Goal: Task Accomplishment & Management: Manage account settings

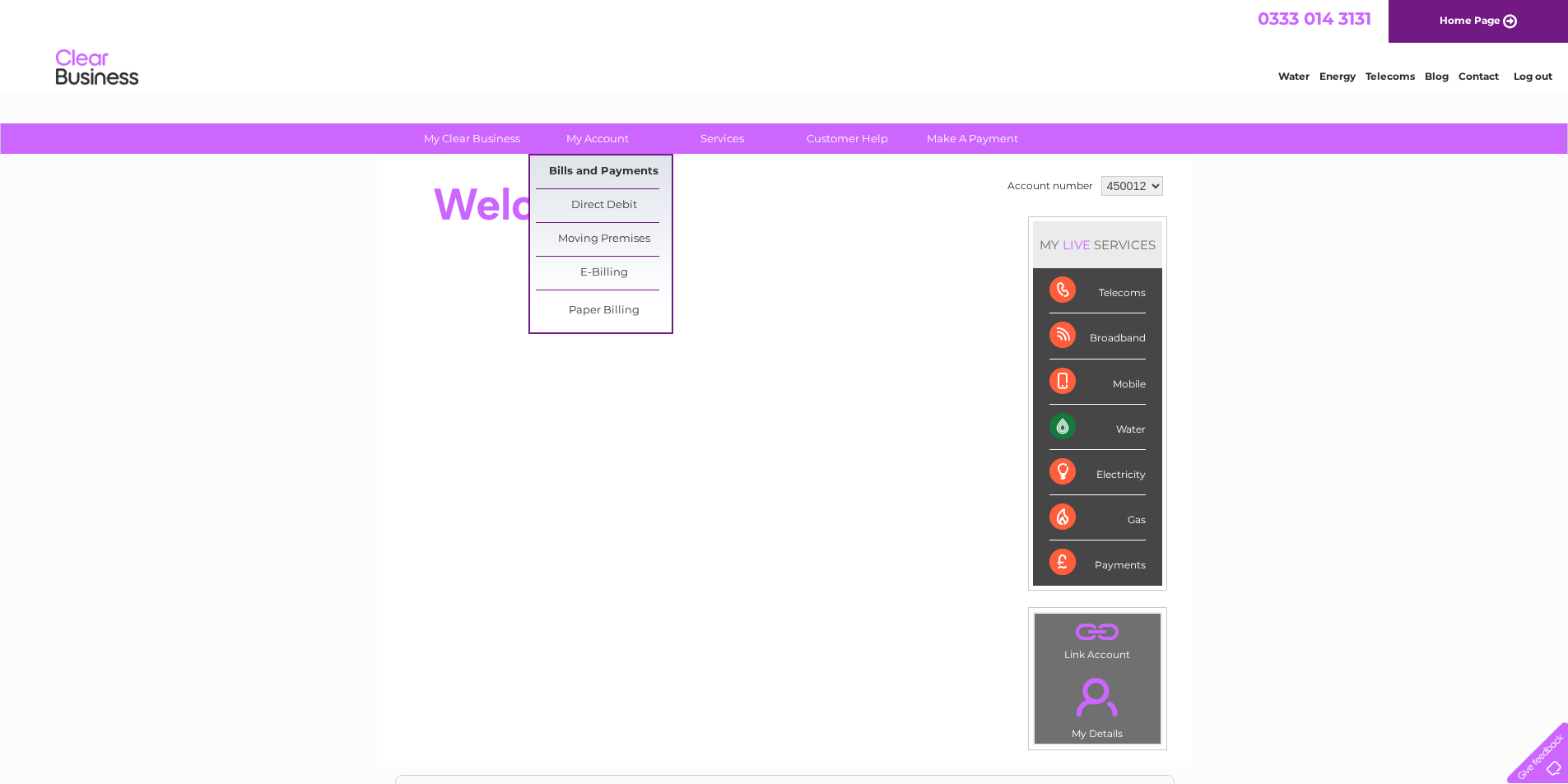
click at [585, 166] on link "Bills and Payments" at bounding box center [603, 171] width 136 height 33
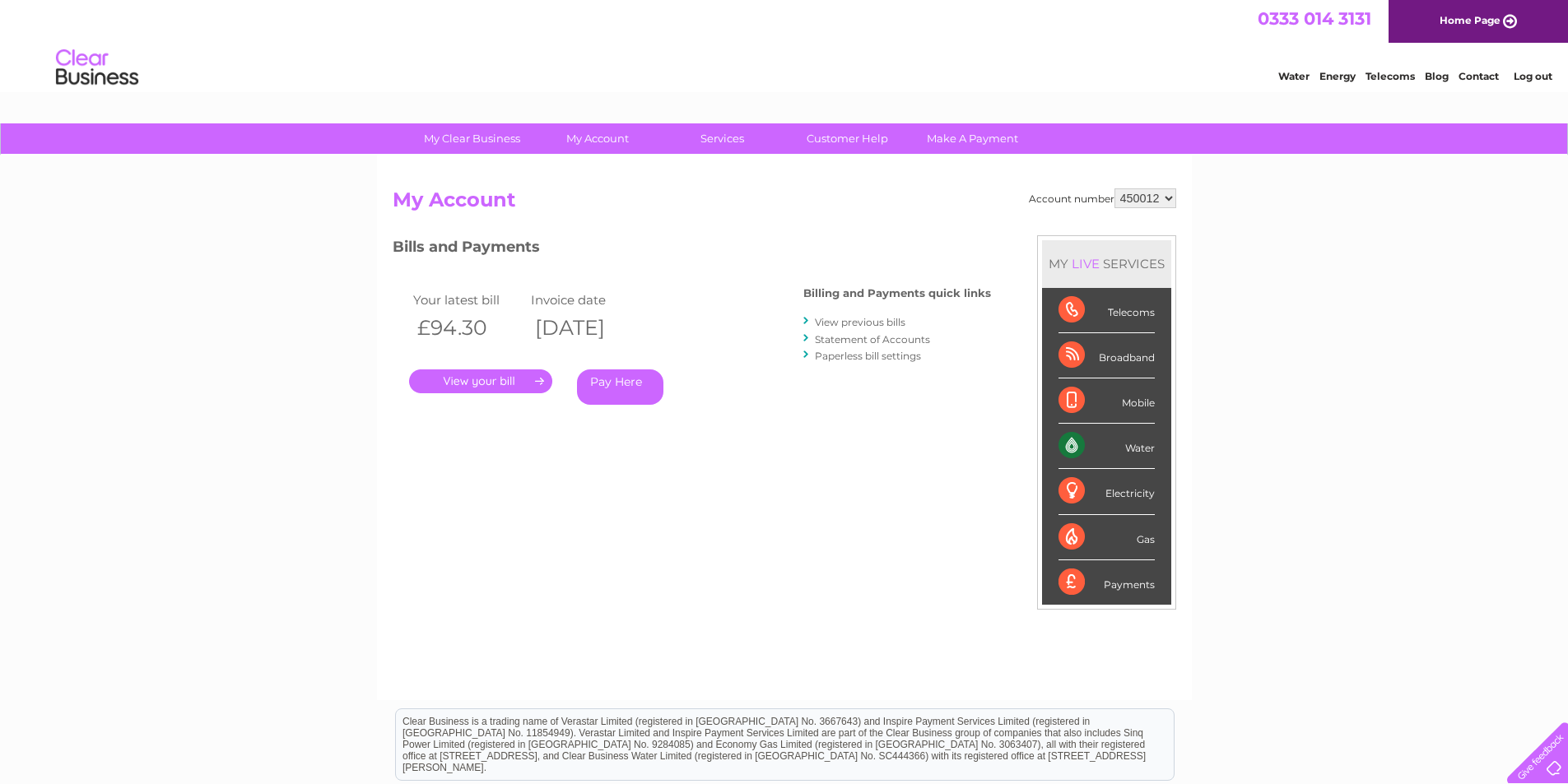
click at [498, 373] on link "." at bounding box center [480, 381] width 144 height 24
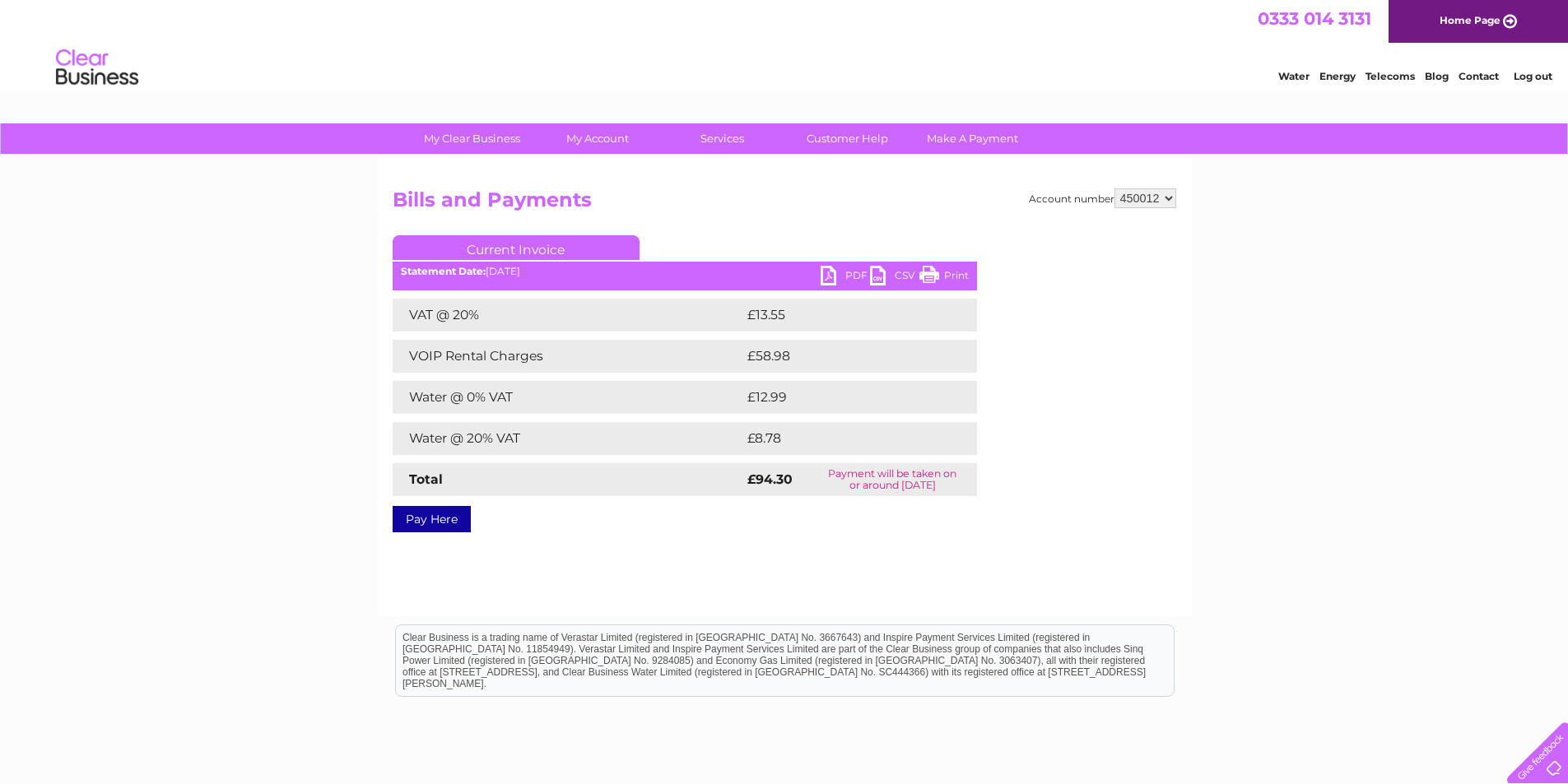
click at [831, 275] on link "PDF" at bounding box center [846, 277] width 50 height 24
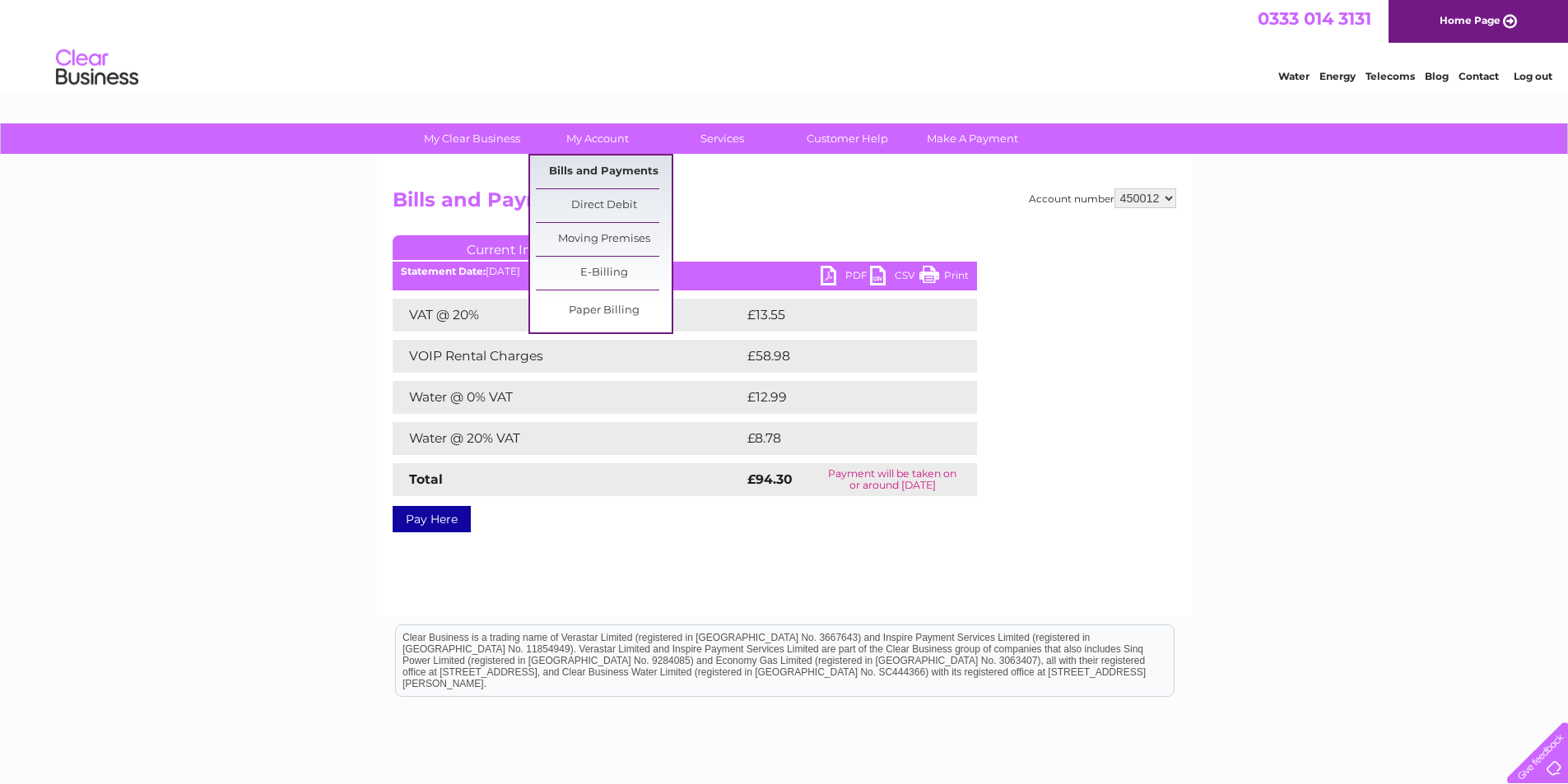
click at [602, 173] on link "Bills and Payments" at bounding box center [603, 171] width 136 height 33
click at [578, 168] on link "Bills and Payments" at bounding box center [603, 171] width 136 height 33
click at [617, 205] on link "Direct Debit" at bounding box center [603, 205] width 136 height 33
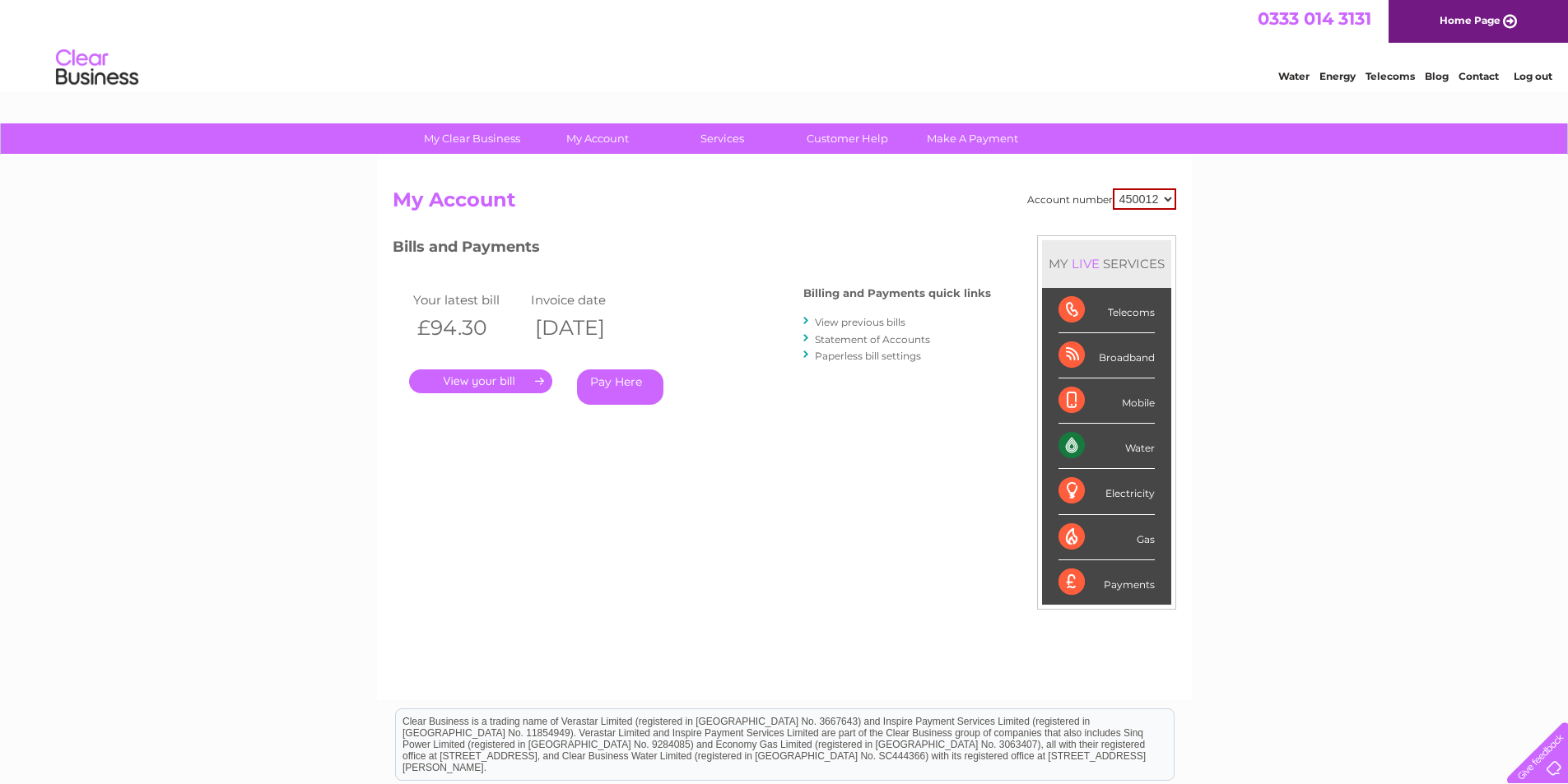
click at [833, 326] on link "View previous bills" at bounding box center [860, 322] width 90 height 12
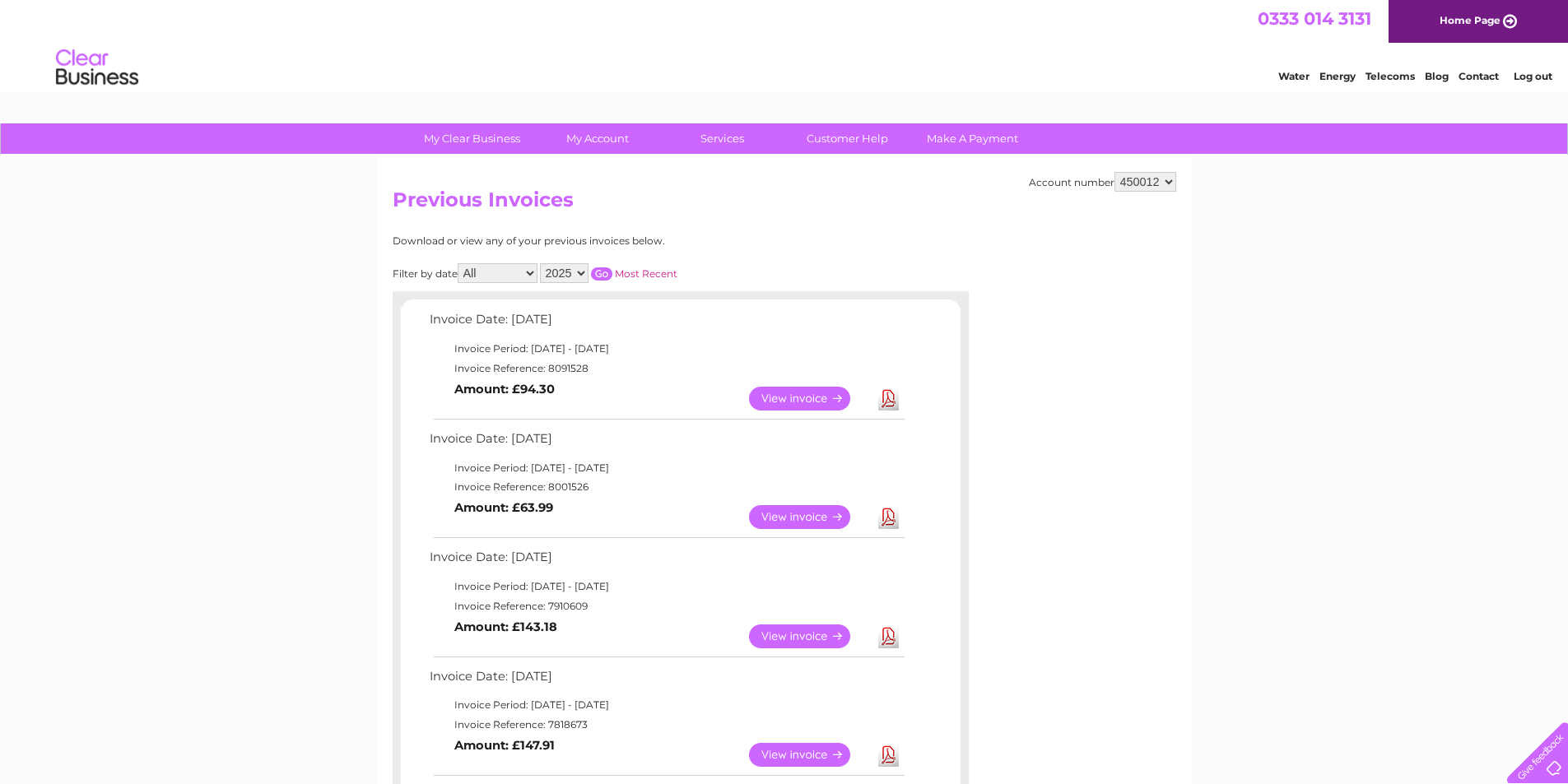
click at [886, 521] on link "Download" at bounding box center [889, 517] width 21 height 24
click at [1320, 12] on span "0333 014 3131" at bounding box center [1314, 18] width 114 height 21
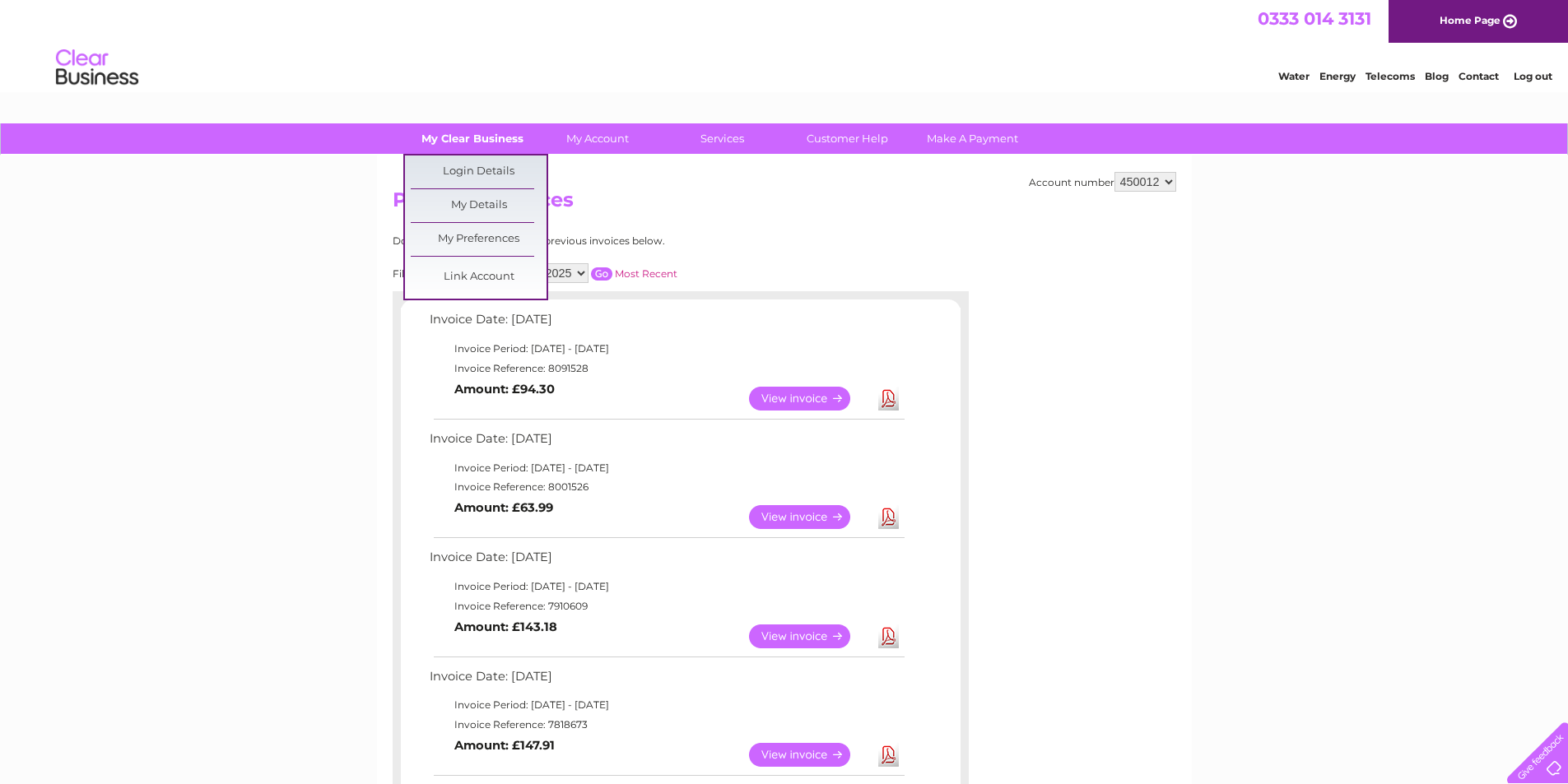
click at [460, 139] on link "My Clear Business" at bounding box center [471, 139] width 136 height 31
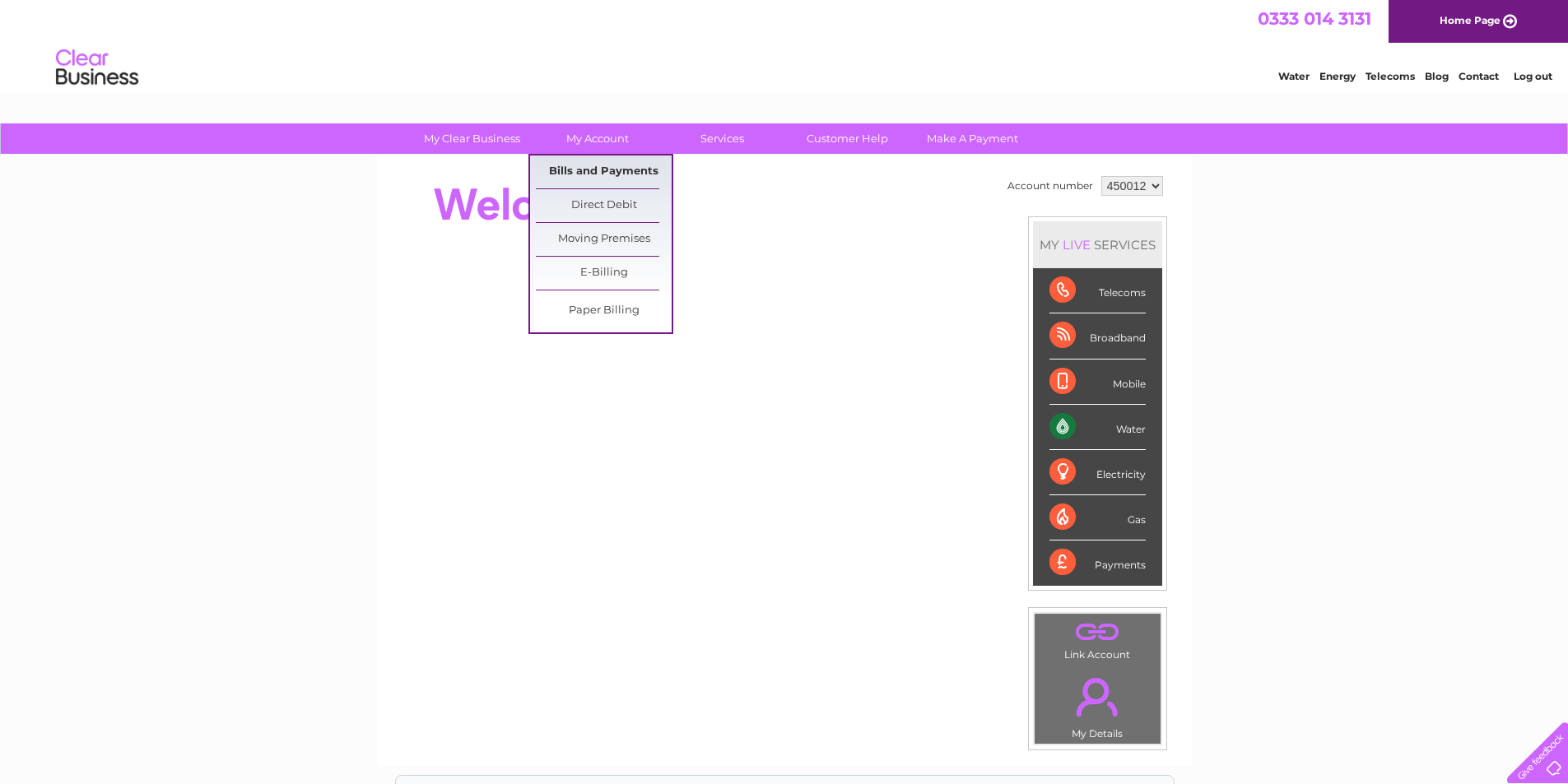
click at [599, 169] on link "Bills and Payments" at bounding box center [603, 171] width 136 height 33
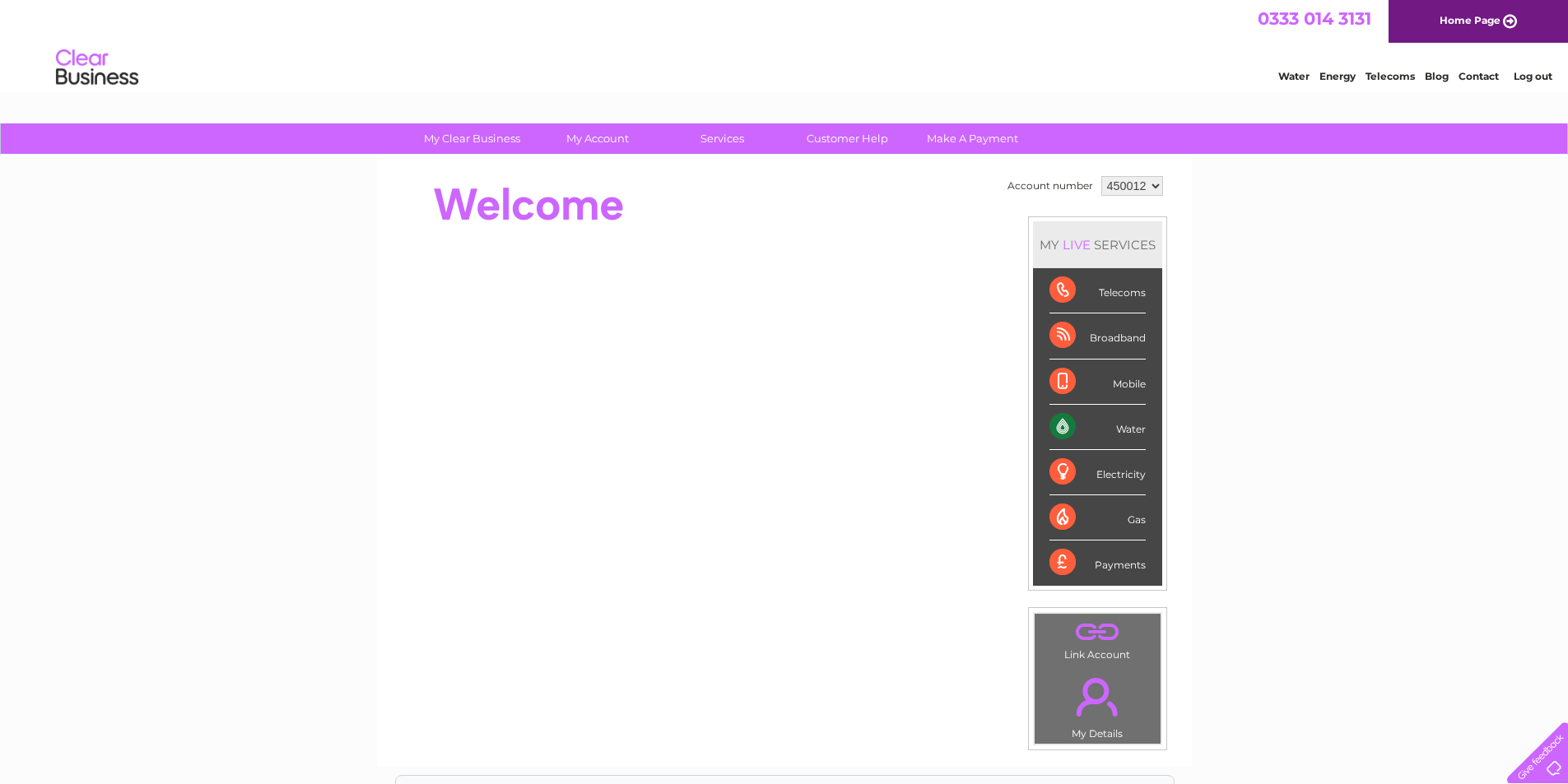
click at [1547, 75] on link "Log out" at bounding box center [1533, 76] width 39 height 12
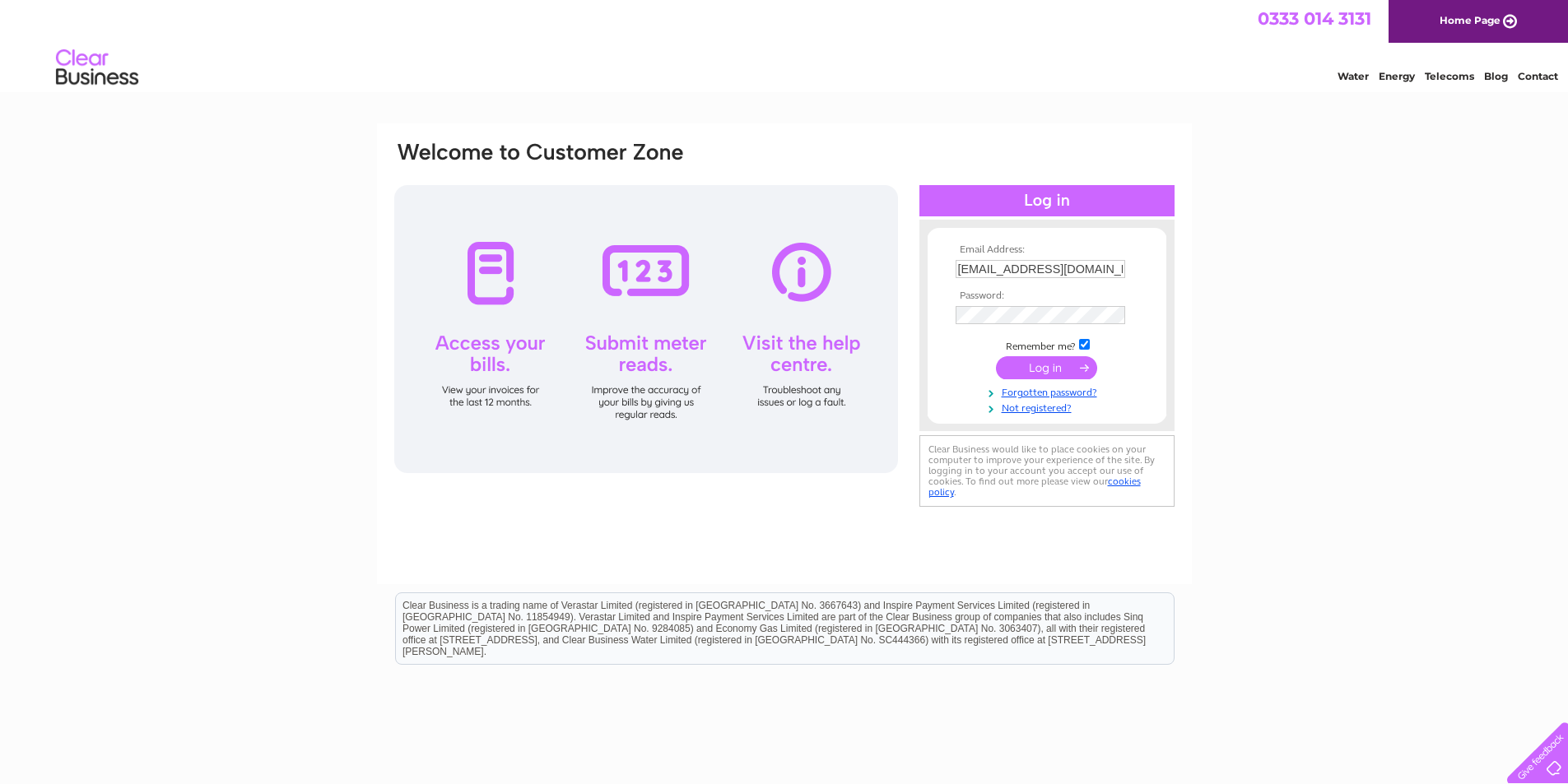
click at [1078, 260] on input "p.harrington115@btinternet.com" at bounding box center [1040, 269] width 169 height 18
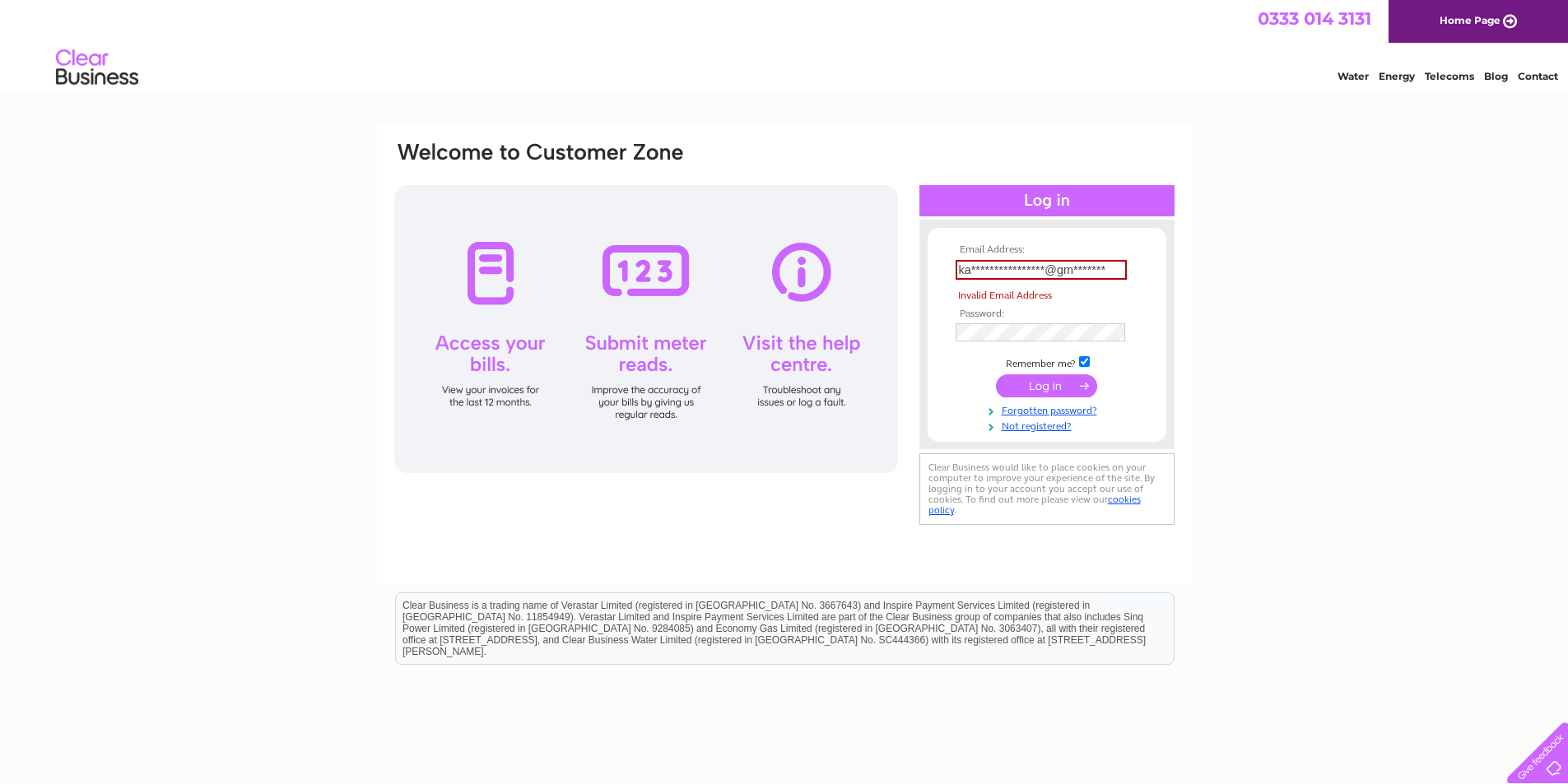
click at [1078, 275] on input "**********" at bounding box center [1041, 270] width 171 height 20
type input "kandpmotorservices@gmail.com"
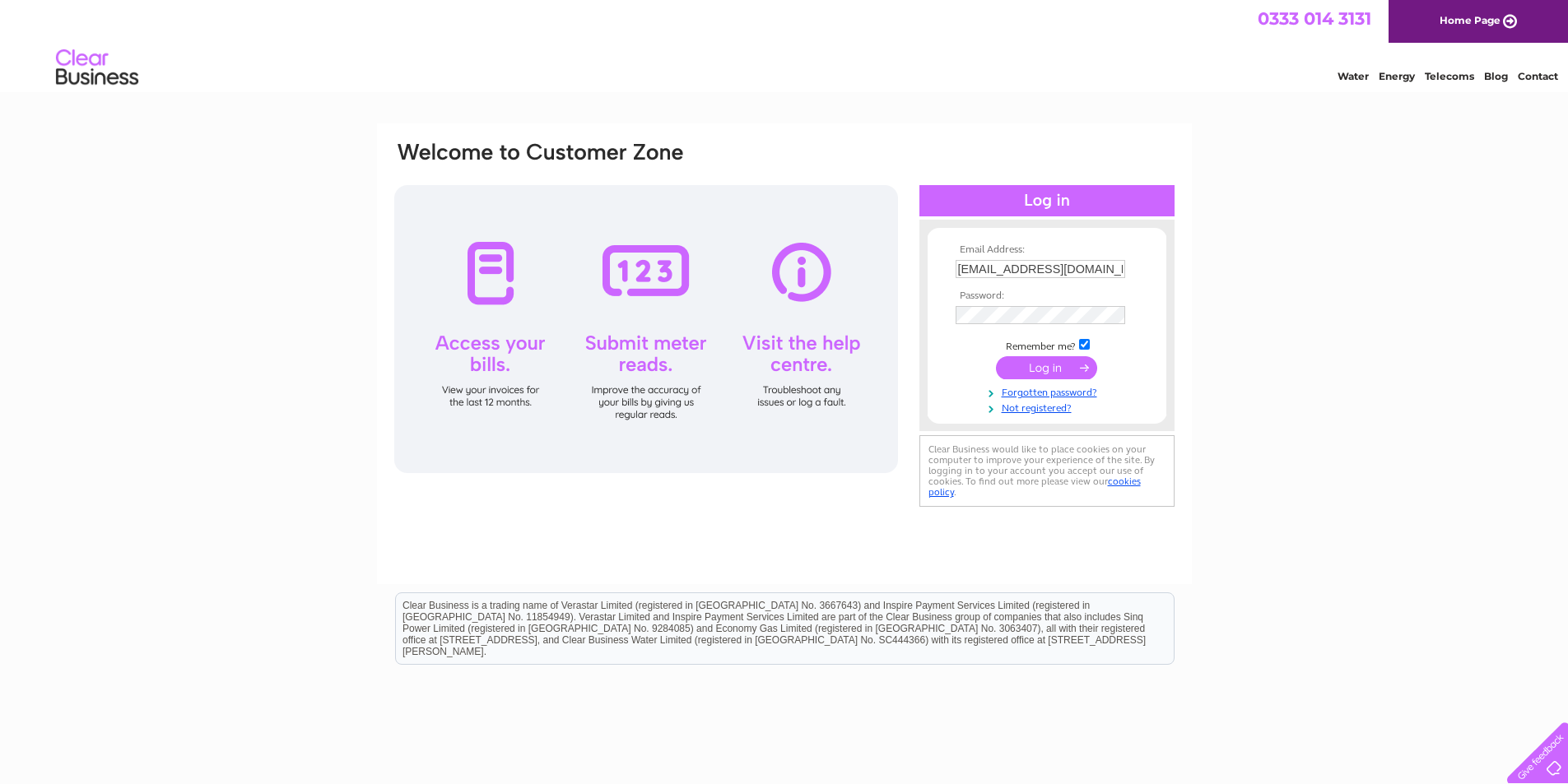
click at [1077, 363] on input "submit" at bounding box center [1047, 367] width 101 height 23
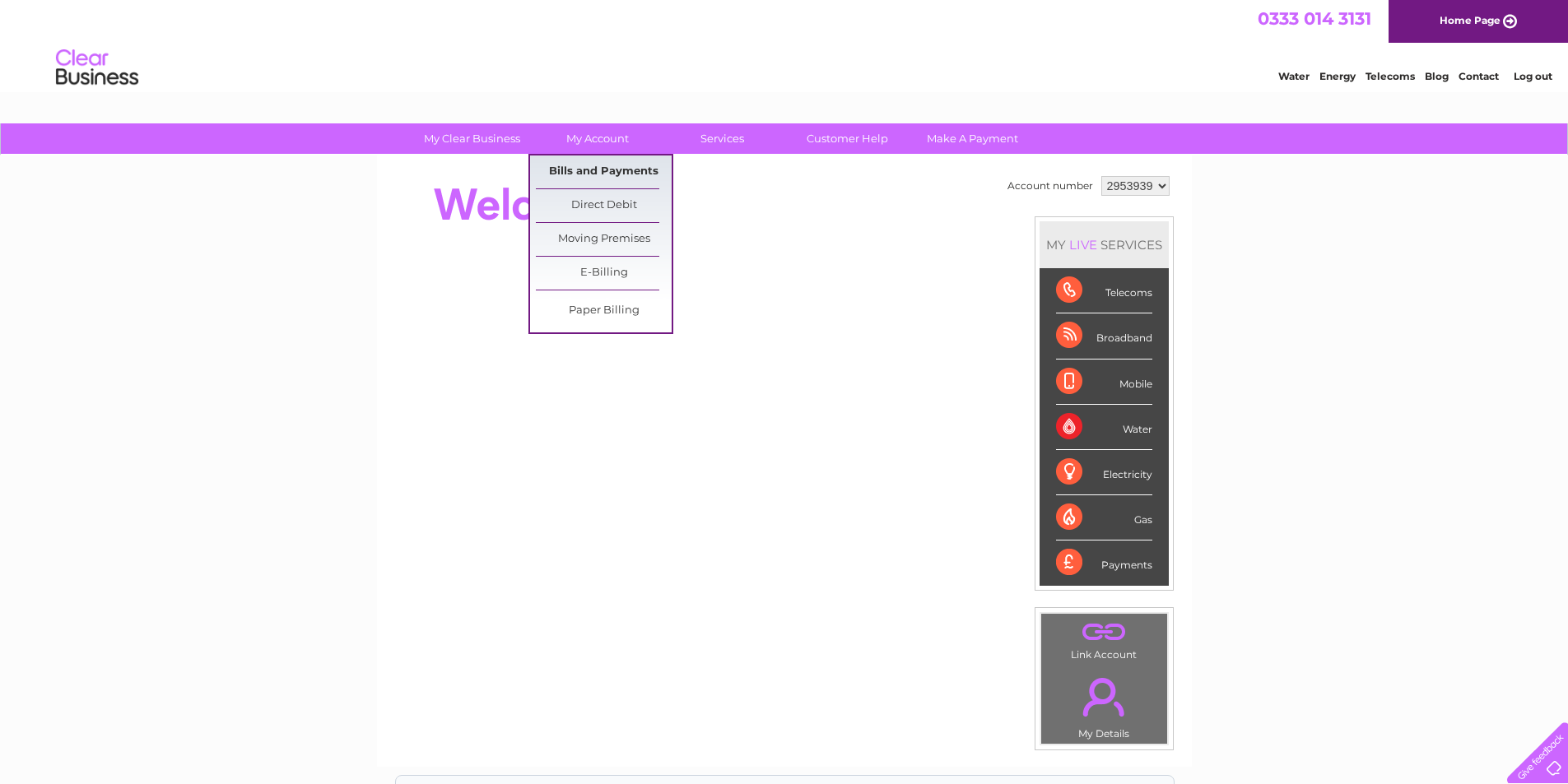
click at [592, 170] on link "Bills and Payments" at bounding box center [603, 171] width 136 height 33
click at [591, 173] on link "Bills and Payments" at bounding box center [603, 171] width 136 height 33
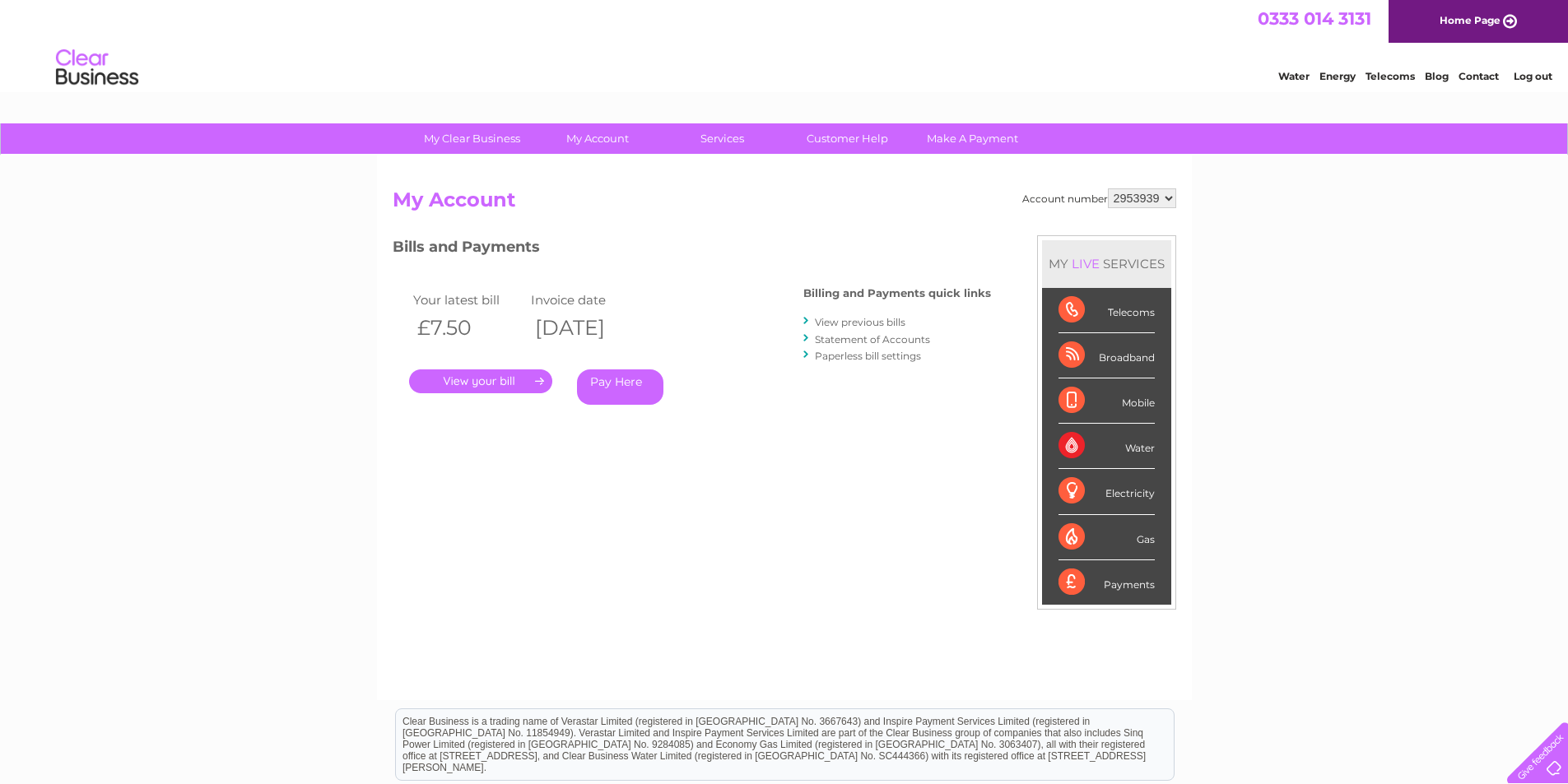
click at [835, 324] on link "View previous bills" at bounding box center [860, 322] width 90 height 12
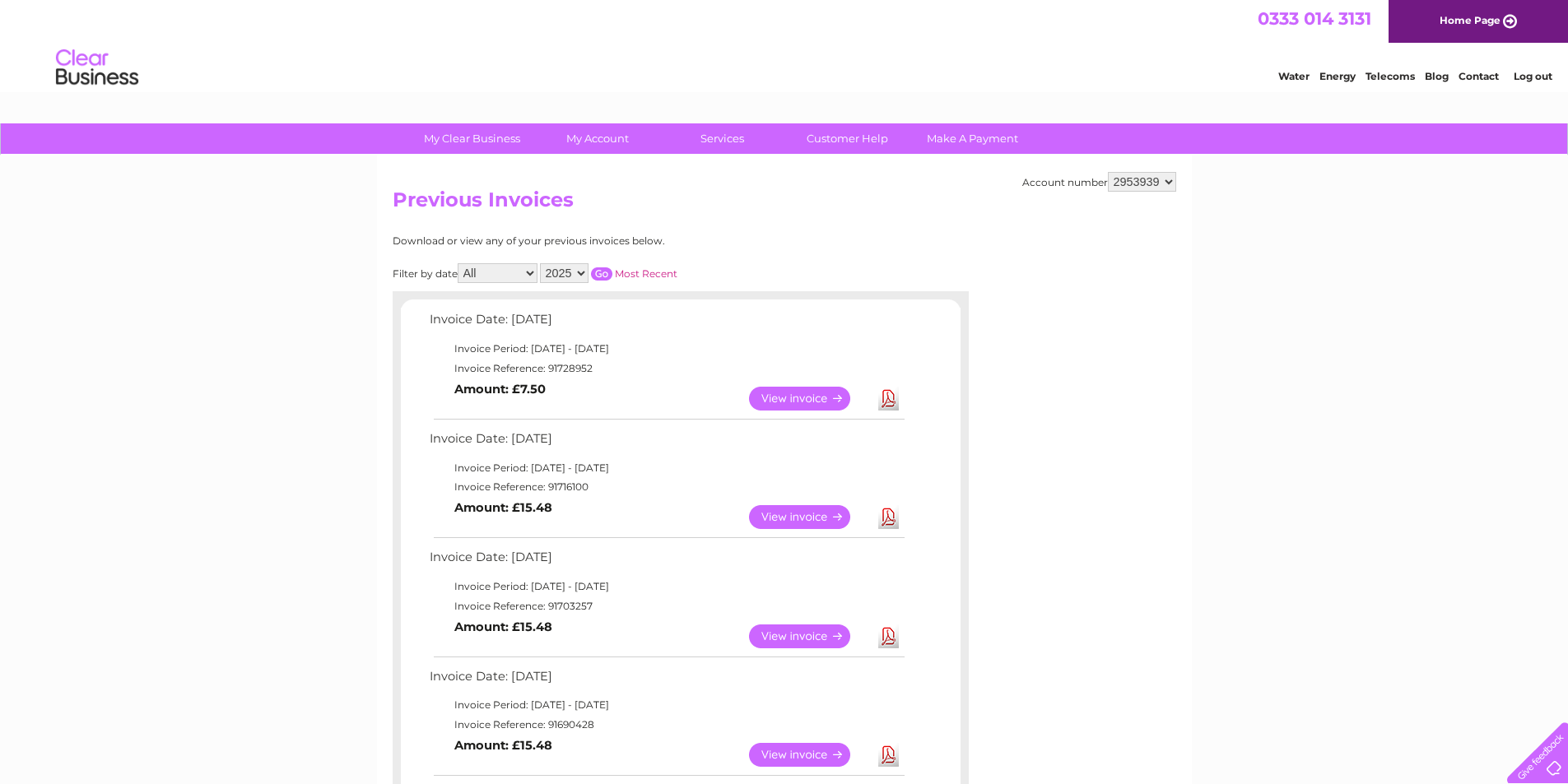
click at [1535, 76] on link "Log out" at bounding box center [1533, 76] width 39 height 12
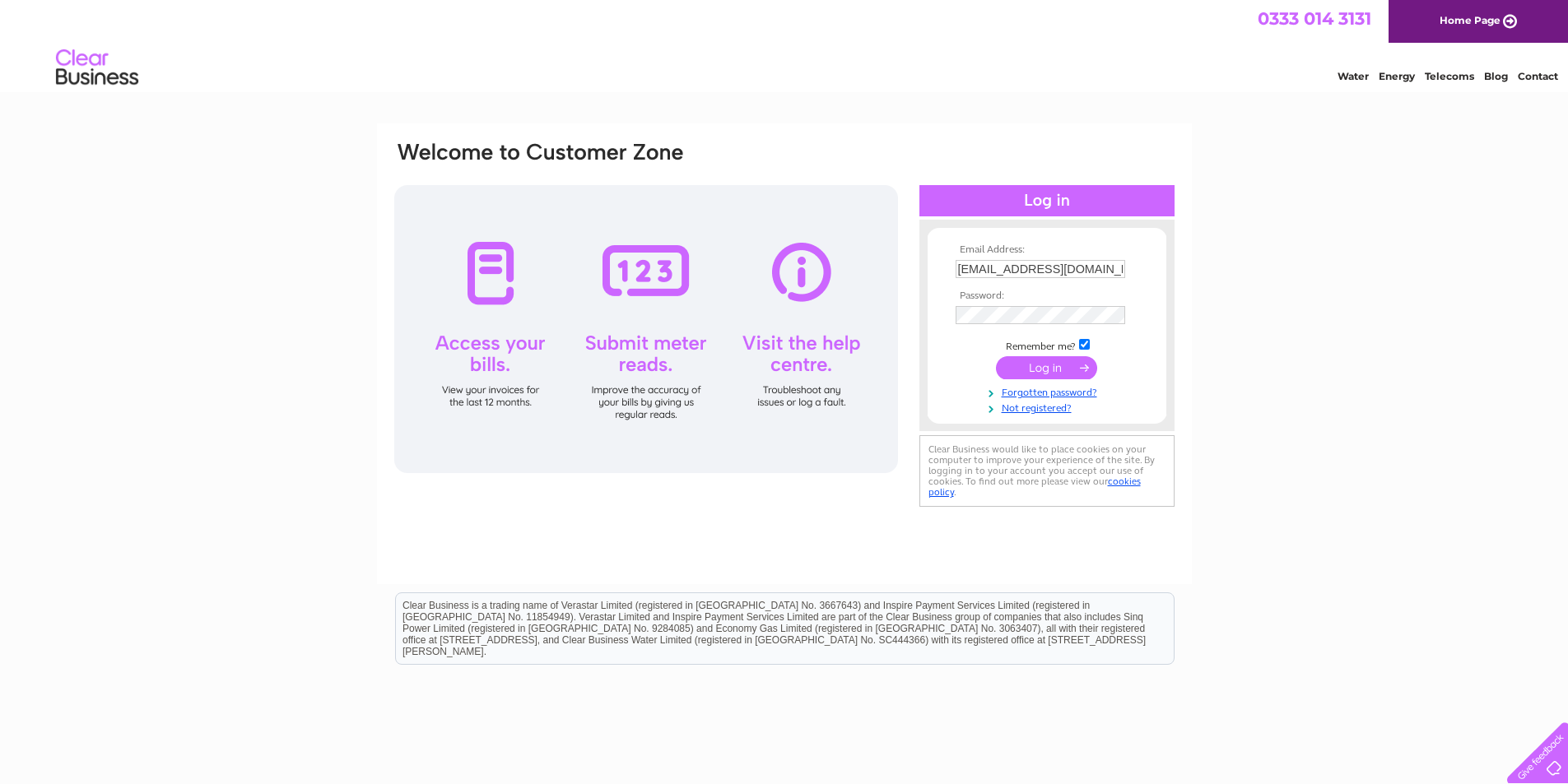
click at [1025, 270] on input "[EMAIL_ADDRESS][DOMAIN_NAME]" at bounding box center [1040, 269] width 169 height 18
type input "[EMAIL_ADDRESS][DOMAIN_NAME]"
click at [1030, 366] on input "submit" at bounding box center [1047, 367] width 101 height 23
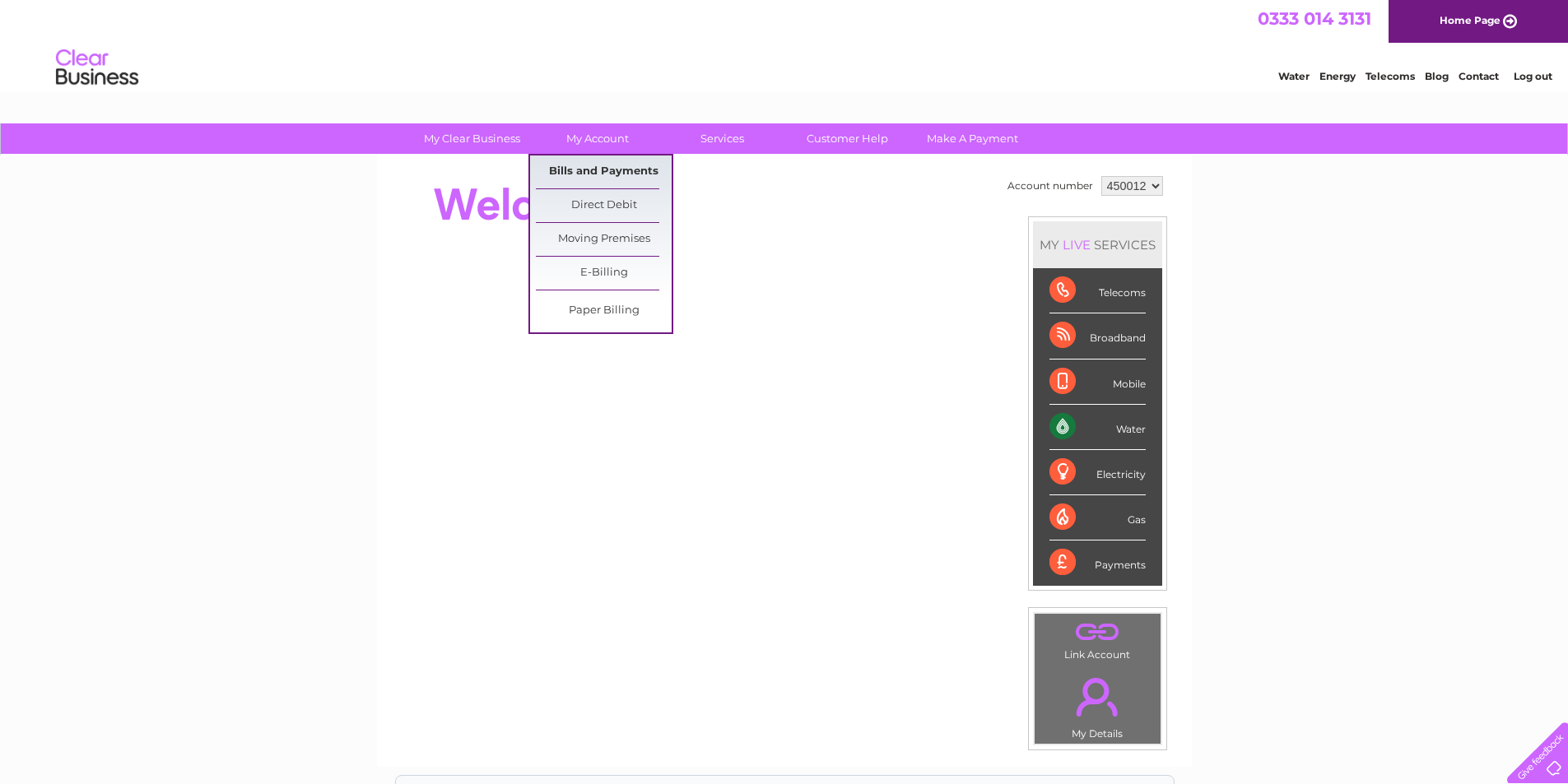
click at [590, 171] on link "Bills and Payments" at bounding box center [603, 171] width 136 height 33
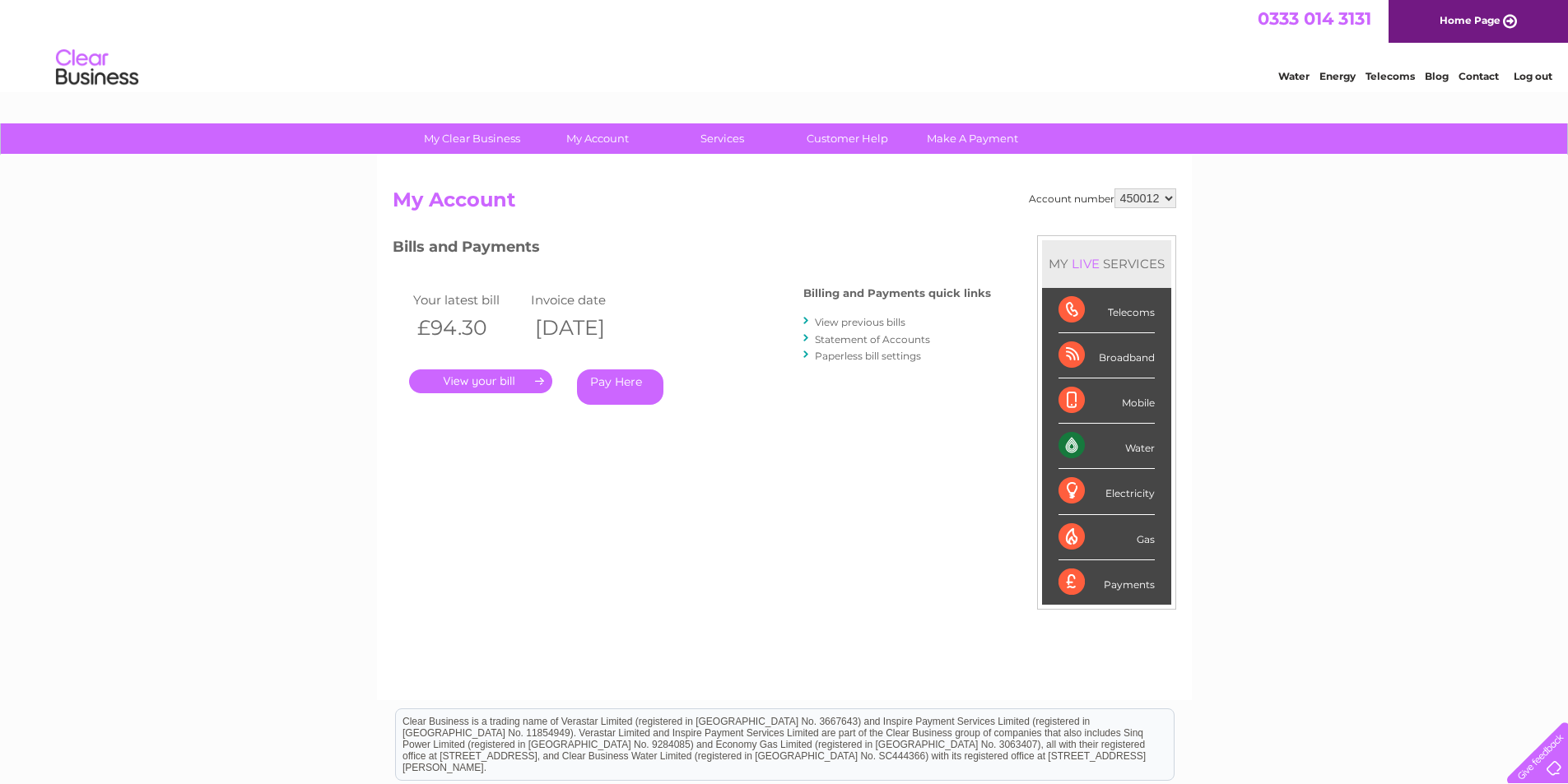
click at [841, 325] on link "View previous bills" at bounding box center [860, 322] width 90 height 12
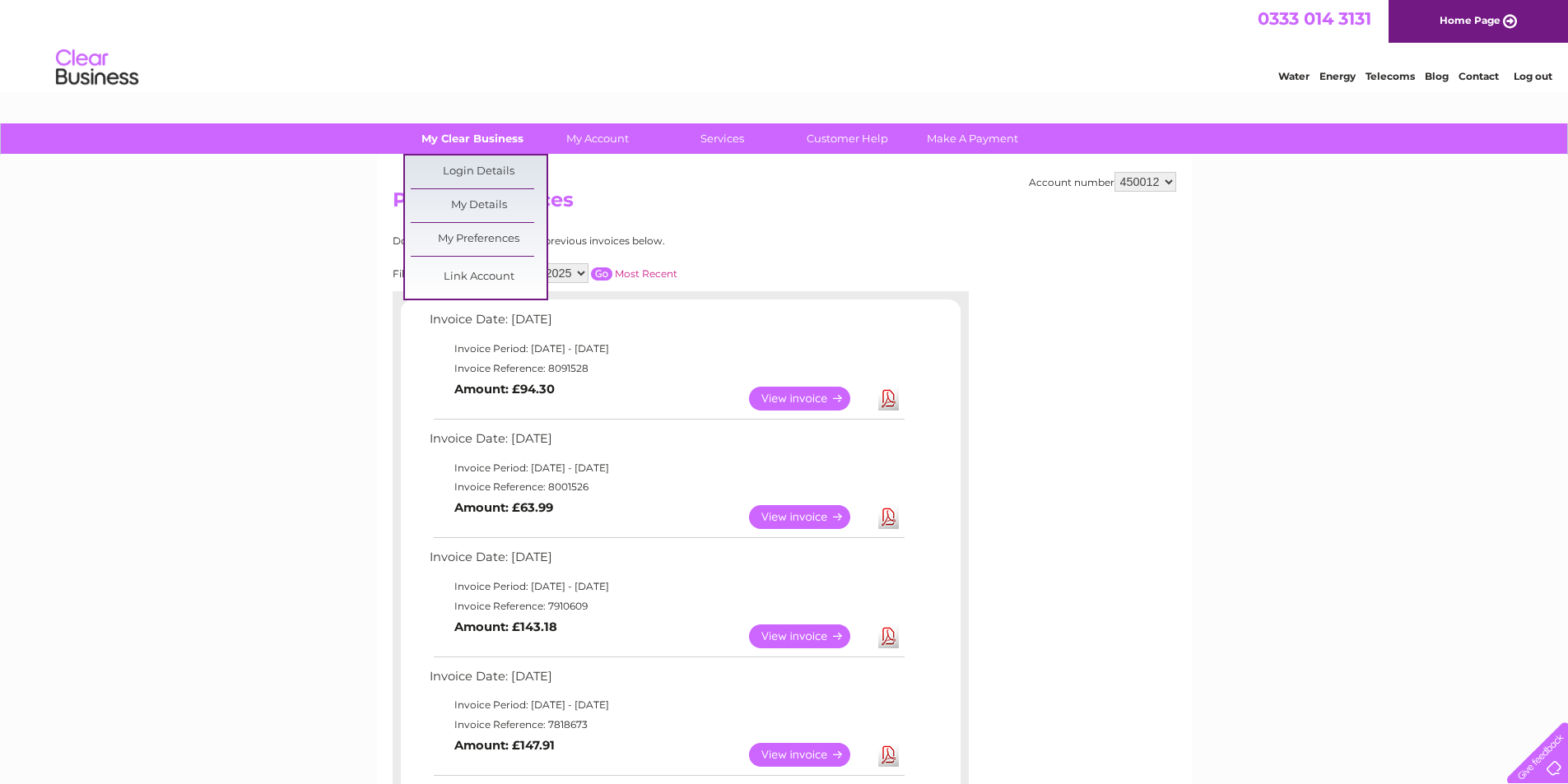
click at [490, 133] on link "My Clear Business" at bounding box center [471, 139] width 136 height 31
